Goal: Find specific page/section: Find specific page/section

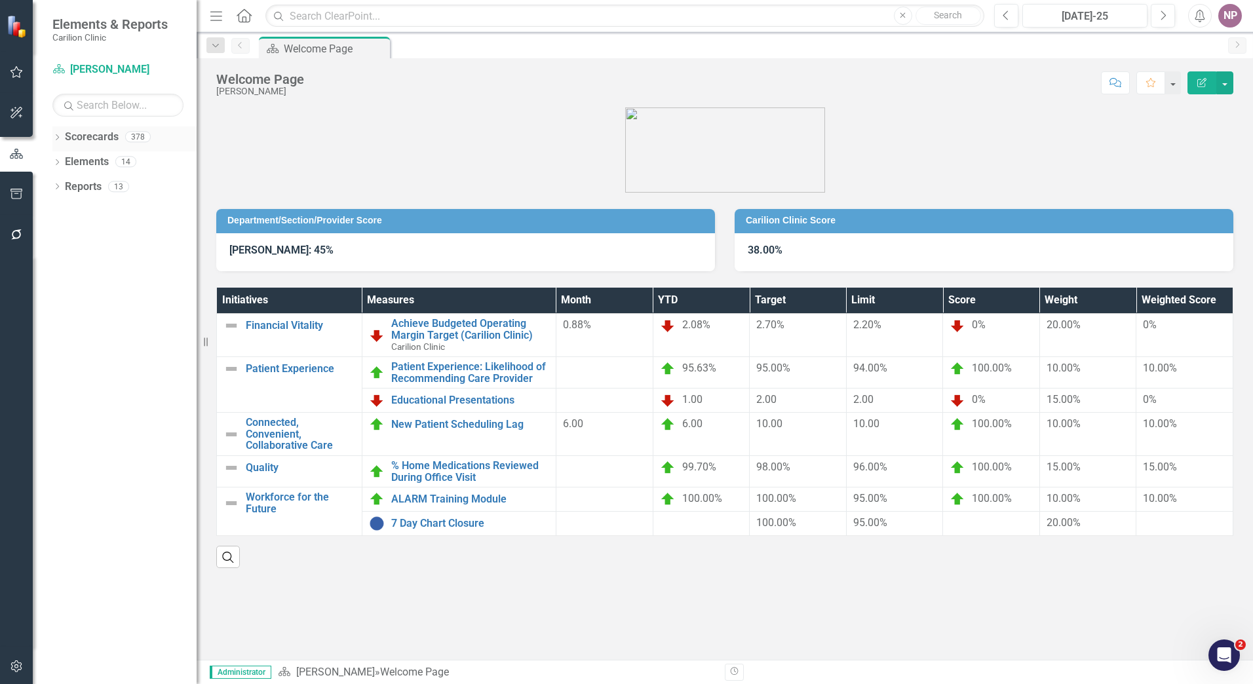
click at [58, 134] on div "Dropdown" at bounding box center [56, 138] width 9 height 11
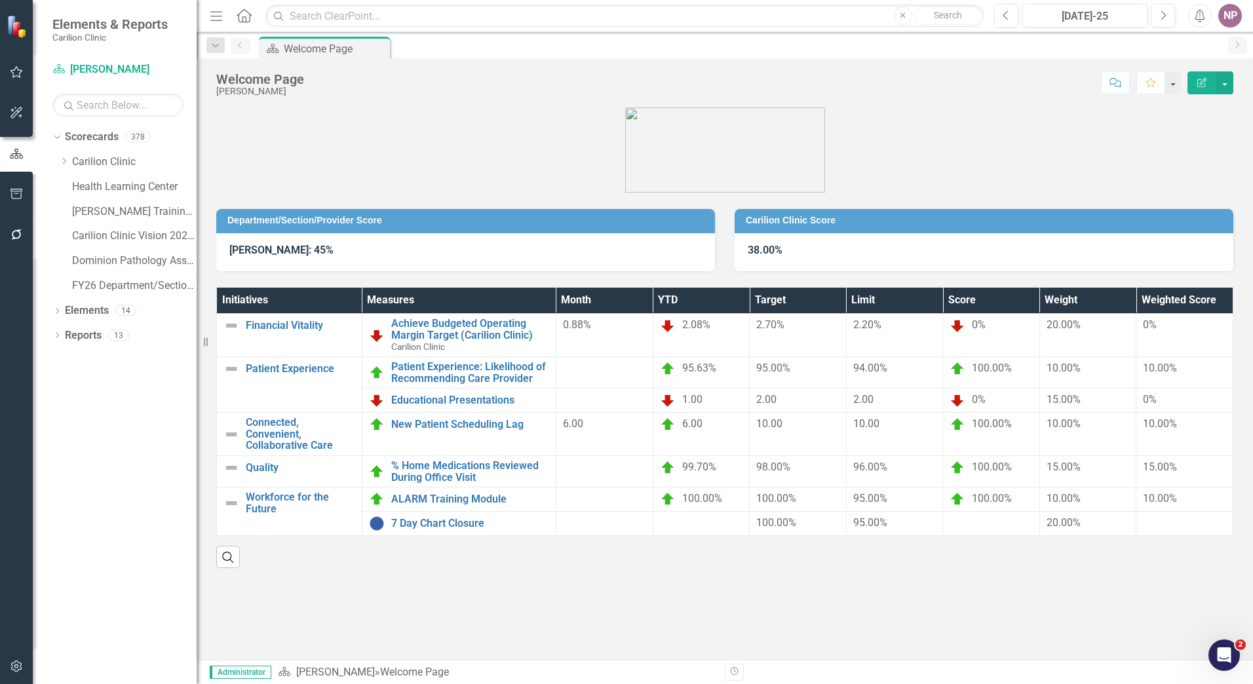
click at [58, 161] on div "Dropdown Scorecards 378 Dropdown Carilion Clinic Carilion Clinic Vision 2025 Sc…" at bounding box center [124, 213] width 144 height 174
click at [61, 161] on icon "Dropdown" at bounding box center [64, 161] width 10 height 8
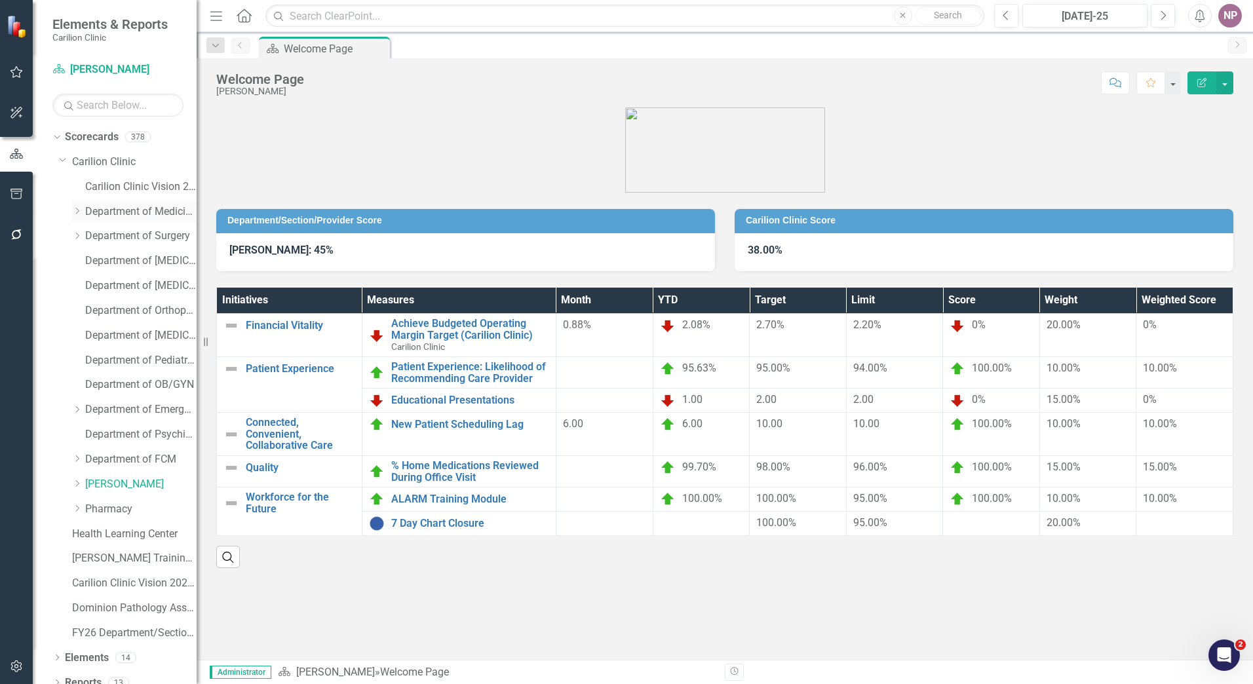
click at [75, 217] on div "Dropdown" at bounding box center [77, 211] width 10 height 11
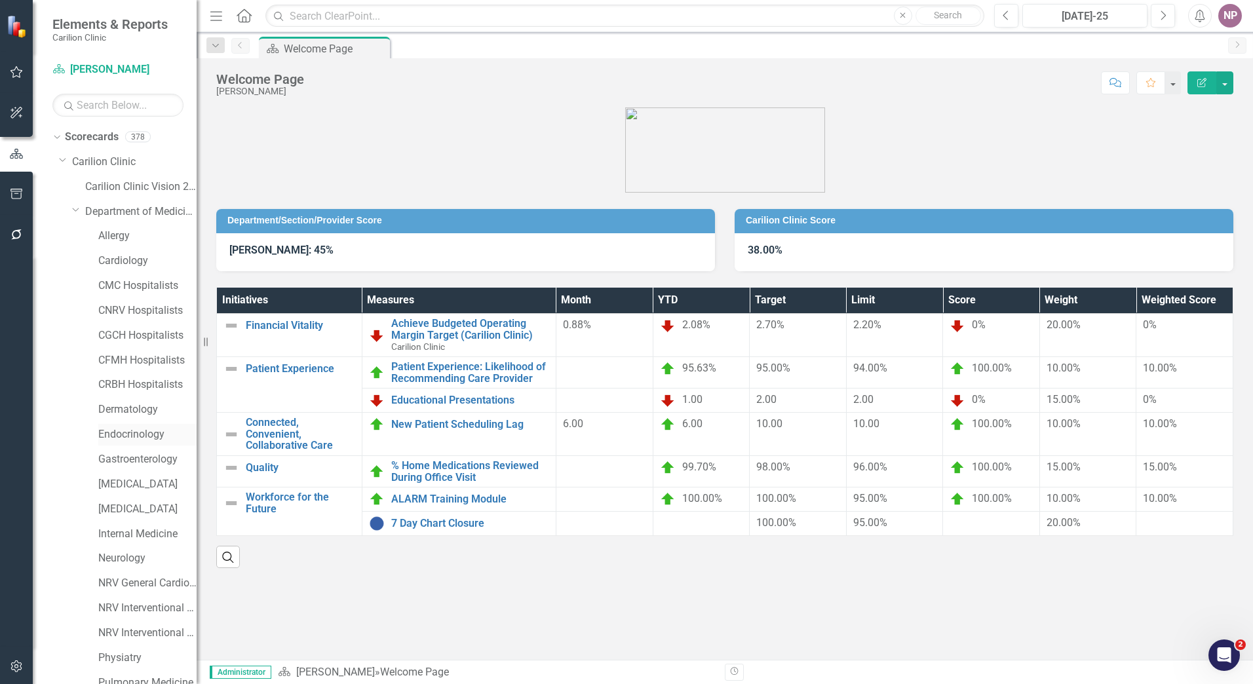
click at [142, 427] on link "Endocrinology" at bounding box center [147, 434] width 98 height 15
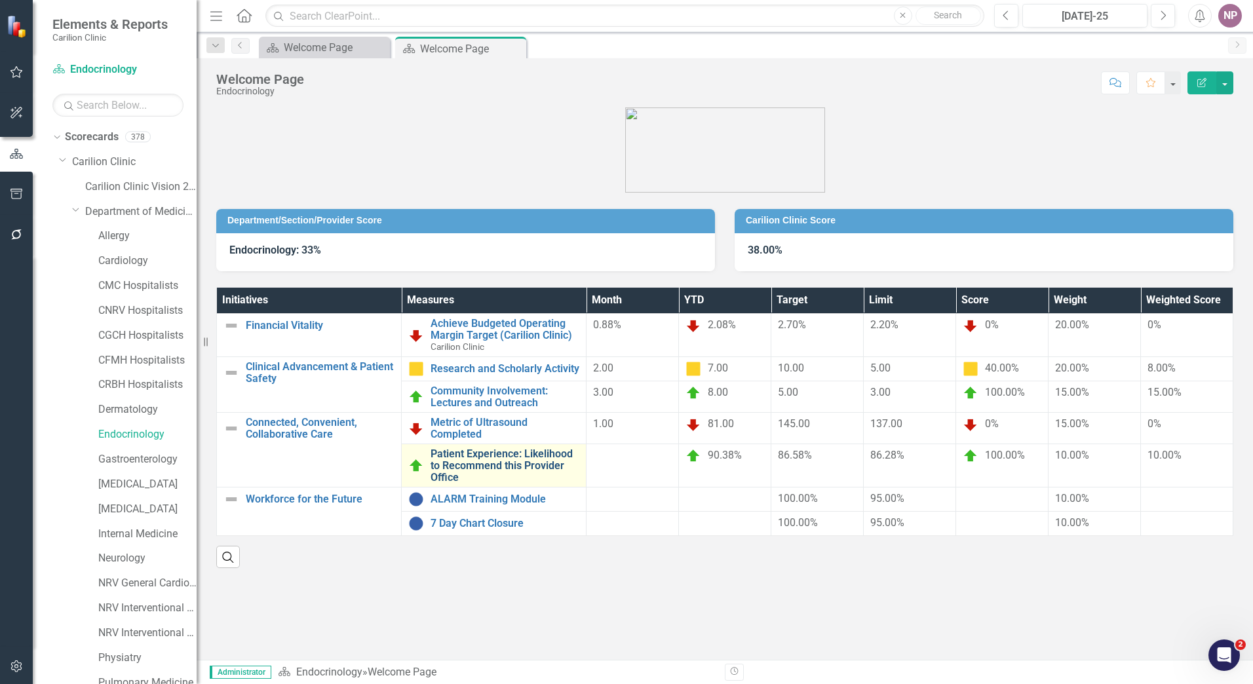
click at [528, 450] on link "Patient Experience: Likelihood to Recommend this Provider Office" at bounding box center [505, 465] width 149 height 35
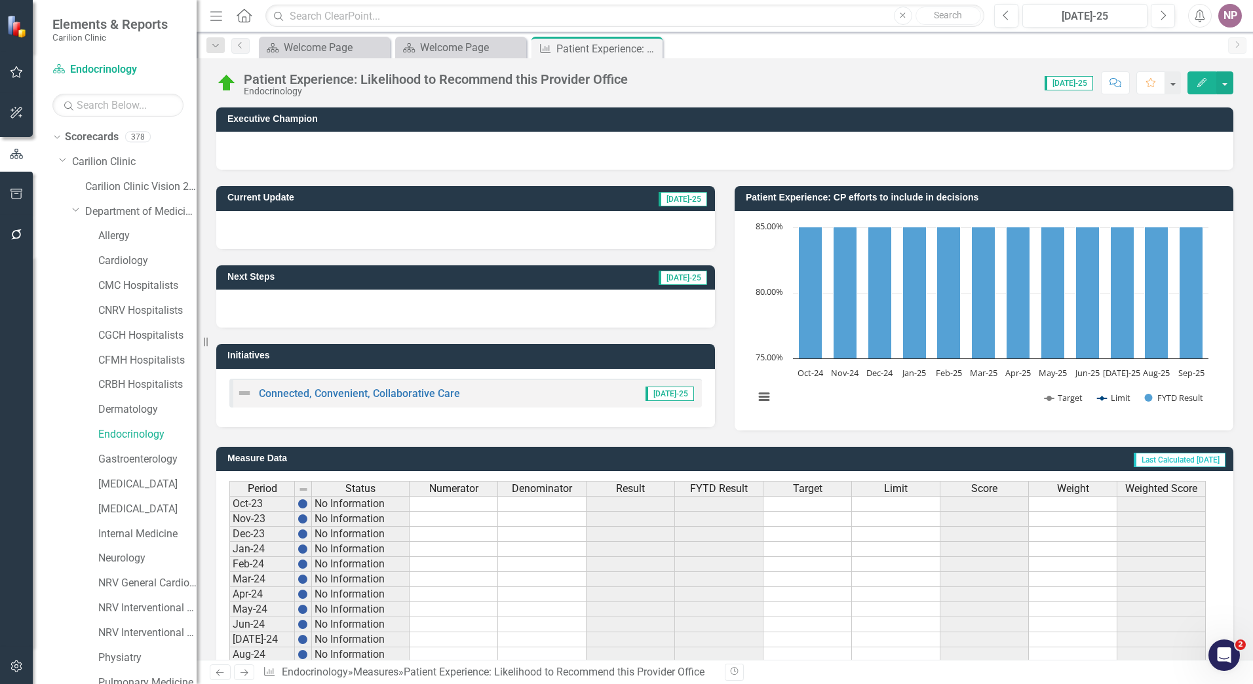
scroll to position [231, 0]
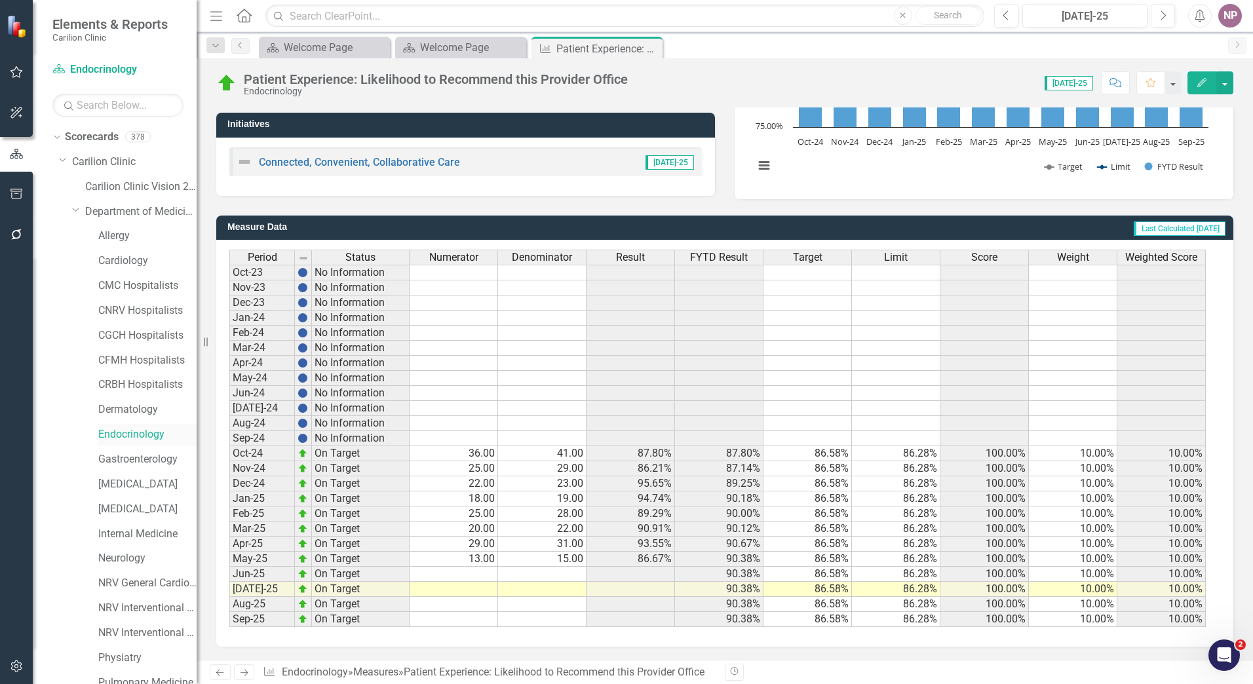
click at [126, 429] on link "Endocrinology" at bounding box center [147, 434] width 98 height 15
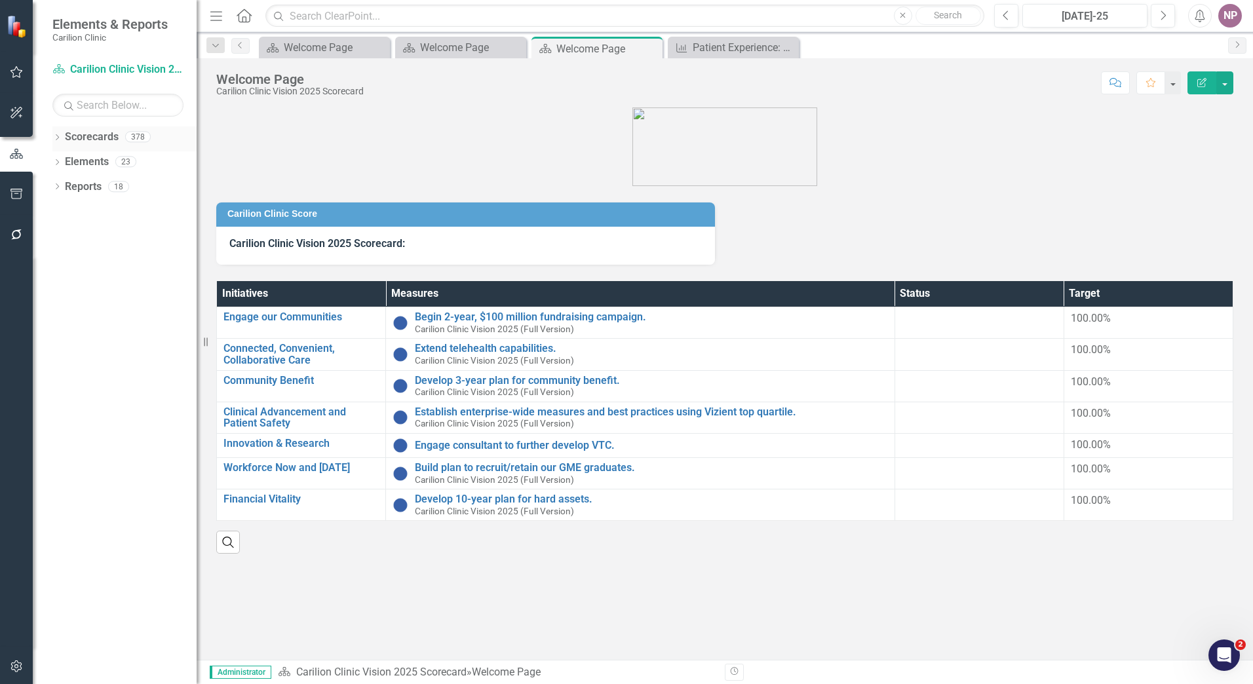
click at [58, 138] on icon "Dropdown" at bounding box center [56, 138] width 9 height 7
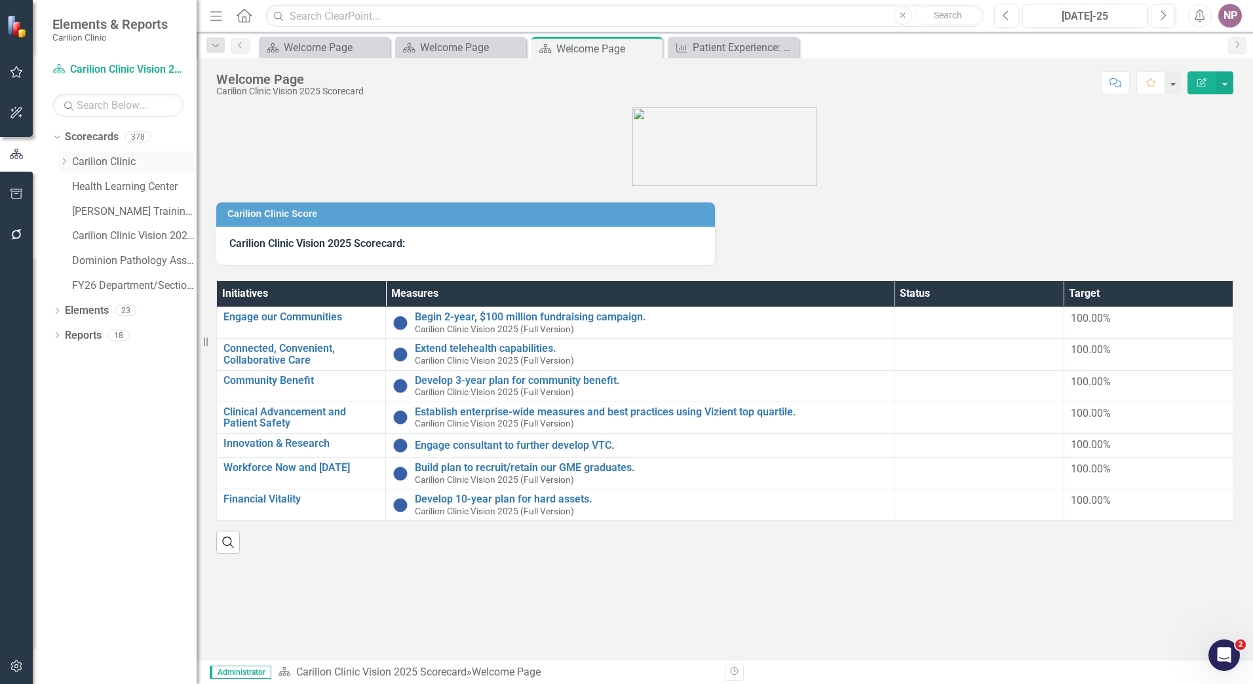
click at [67, 162] on icon "Dropdown" at bounding box center [64, 161] width 10 height 8
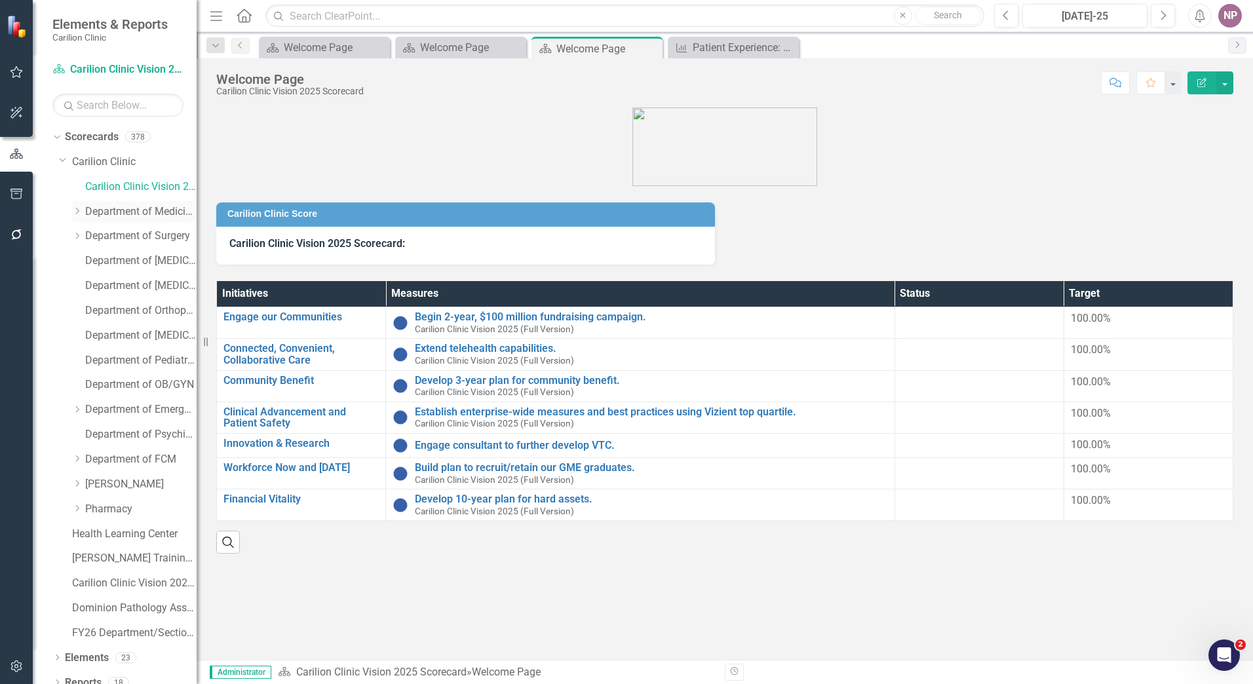
click at [79, 211] on icon "Dropdown" at bounding box center [77, 211] width 10 height 8
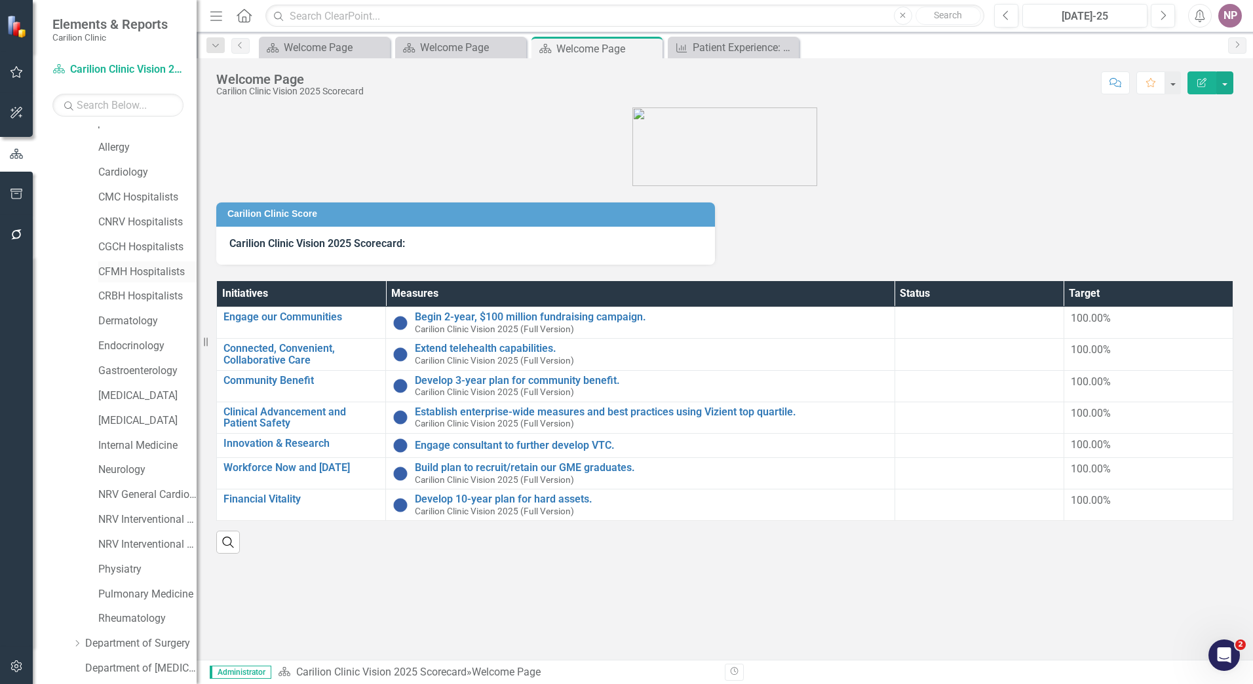
scroll to position [66, 0]
click at [127, 360] on div "Endocrinology" at bounding box center [147, 370] width 98 height 22
click at [152, 370] on link "Endocrinology" at bounding box center [147, 369] width 98 height 15
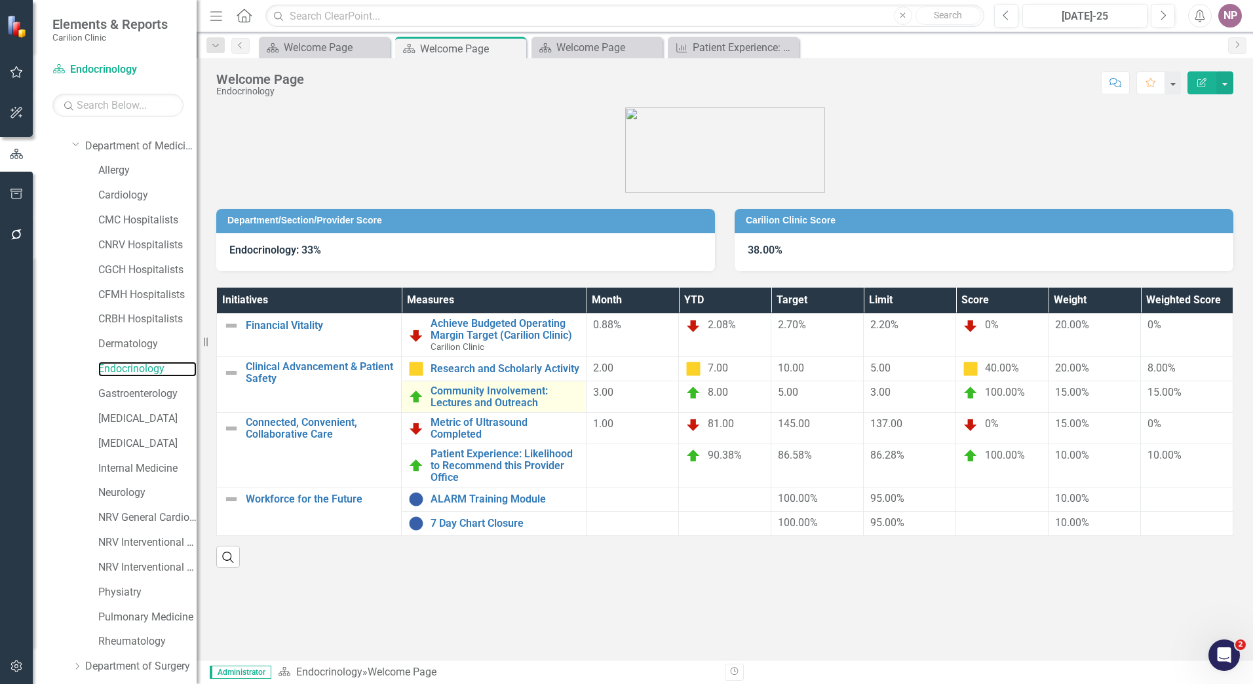
scroll to position [66, 0]
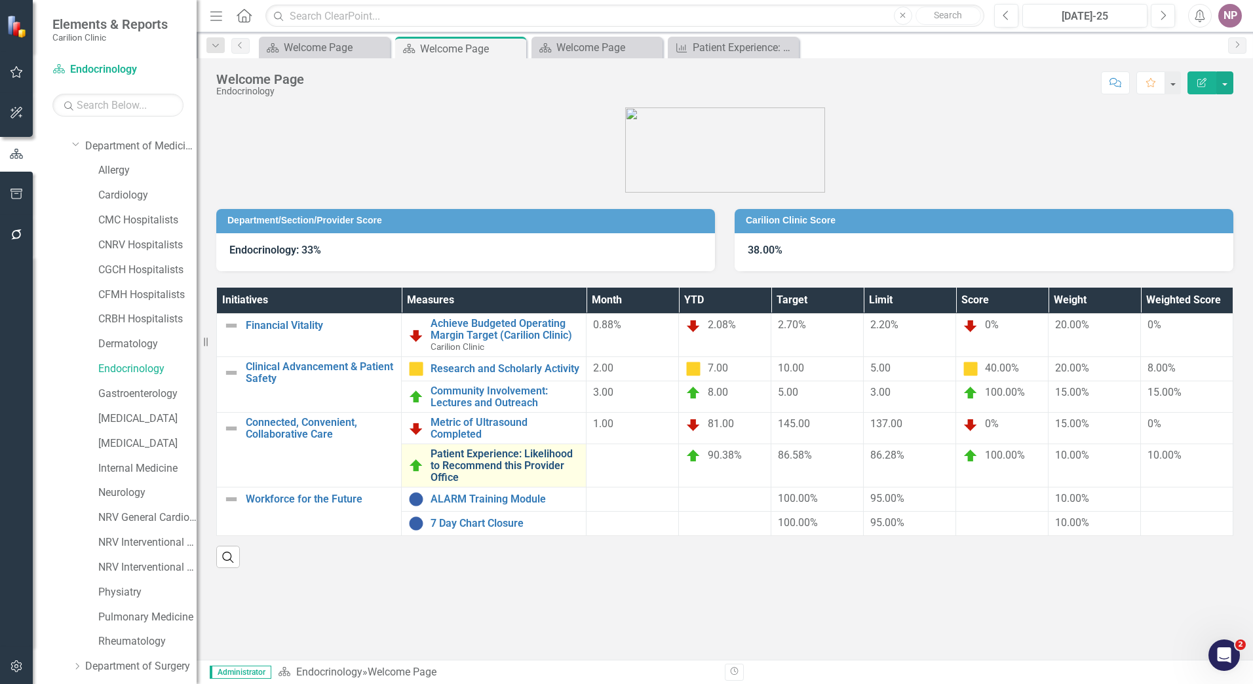
click at [492, 454] on link "Patient Experience: Likelihood to Recommend this Provider Office" at bounding box center [505, 465] width 149 height 35
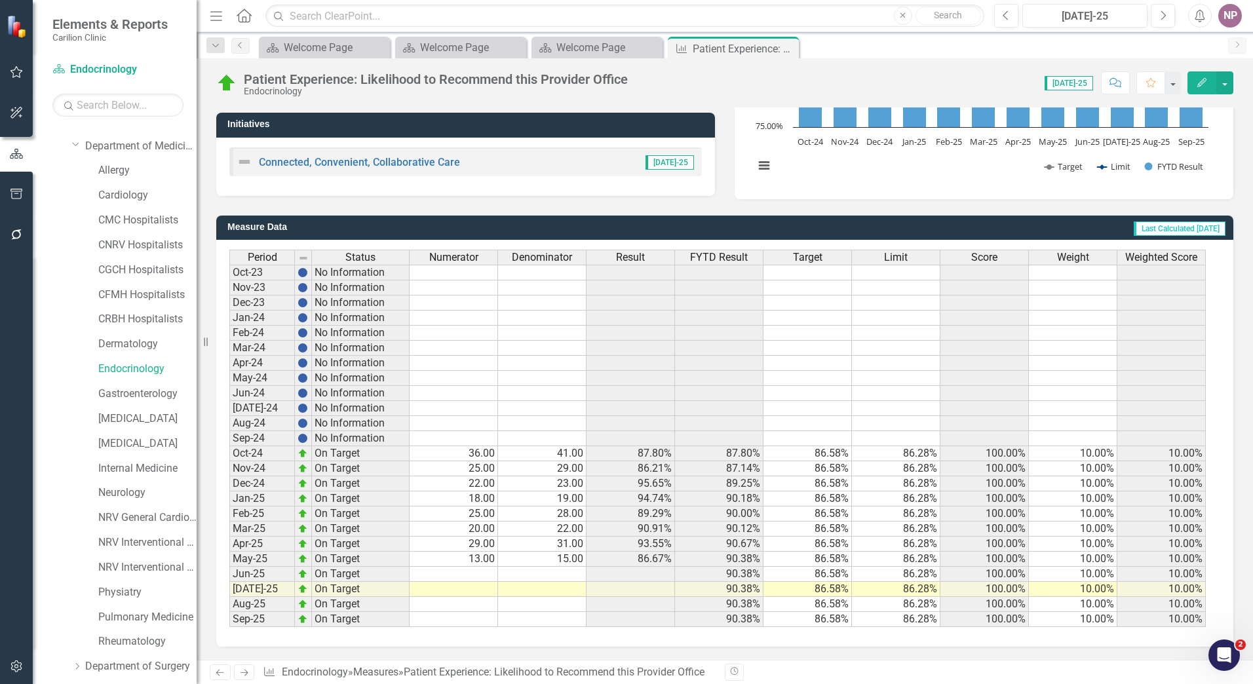
scroll to position [231, 0]
click at [134, 376] on link "Endocrinology" at bounding box center [147, 369] width 98 height 15
